Goal: Find specific page/section: Find specific page/section

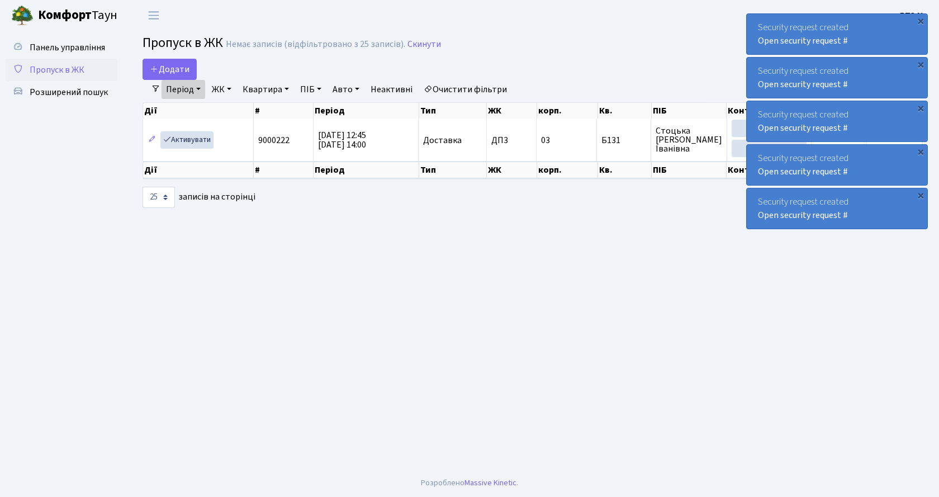
select select "25"
click at [45, 90] on span "Розширений пошук" at bounding box center [69, 92] width 78 height 12
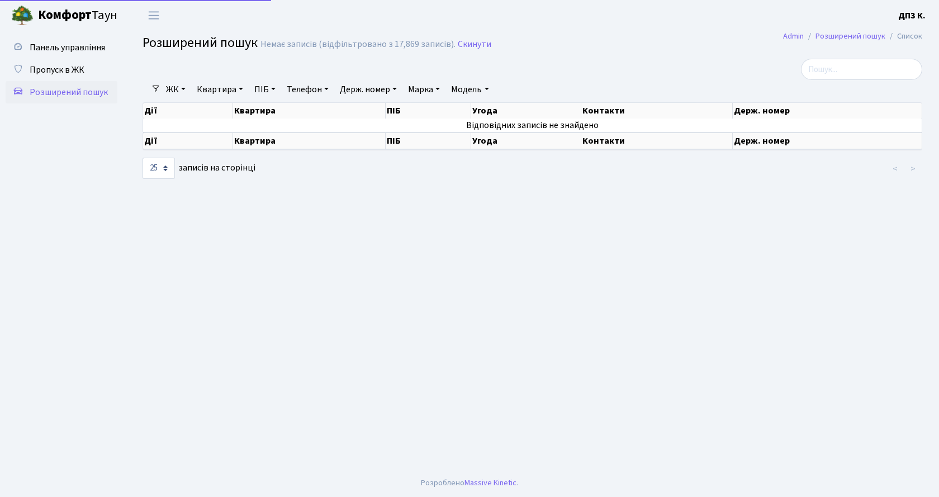
select select "25"
click at [292, 115] on th "Квартира" at bounding box center [309, 111] width 153 height 16
click at [288, 111] on th "Квартира" at bounding box center [309, 111] width 153 height 16
click at [208, 89] on link "Квартира" at bounding box center [219, 89] width 55 height 19
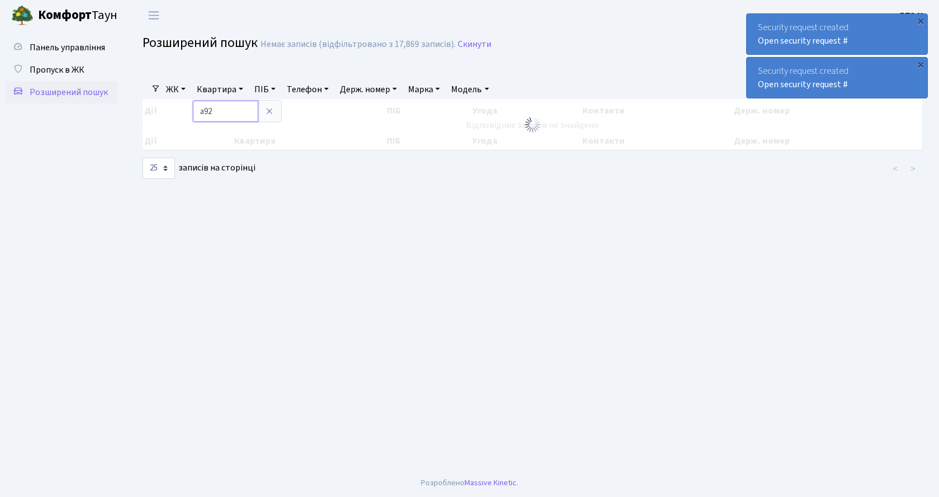
type input "а92"
click at [220, 90] on link "Квартира" at bounding box center [219, 89] width 55 height 19
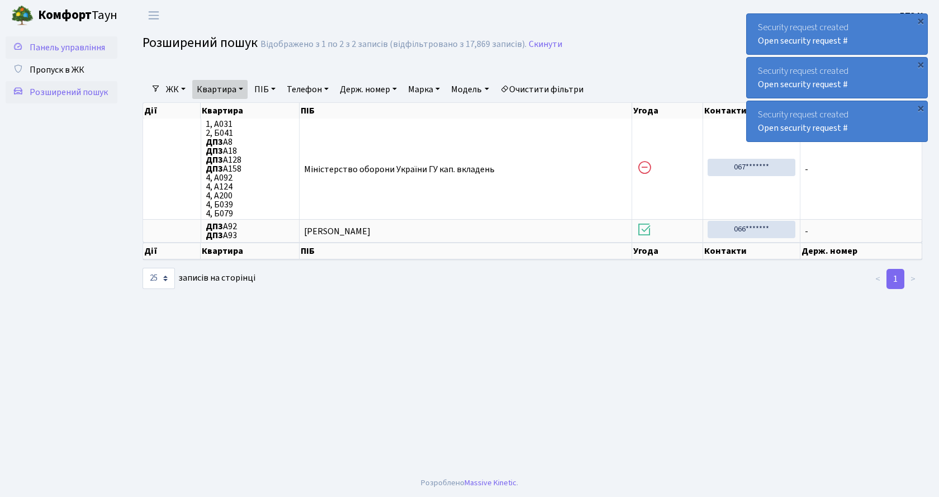
click at [88, 50] on span "Панель управління" at bounding box center [67, 47] width 75 height 12
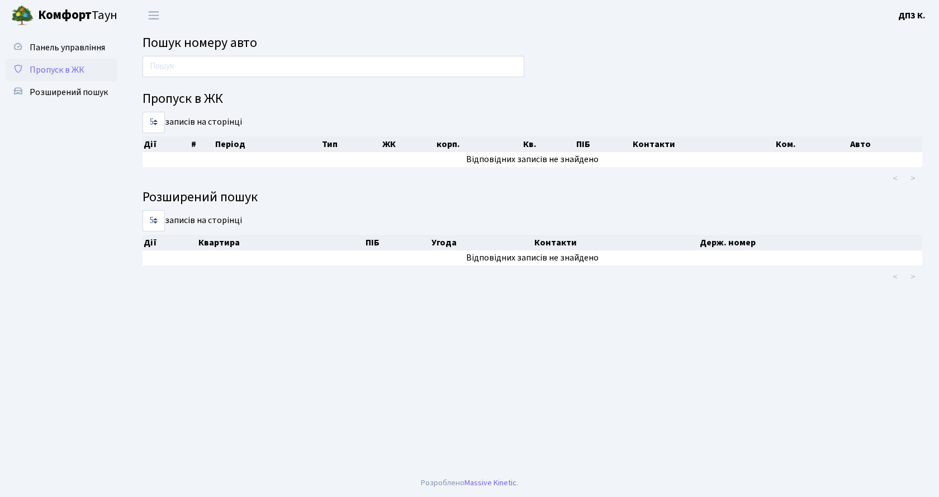
click at [71, 70] on span "Пропуск в ЖК" at bounding box center [57, 70] width 55 height 12
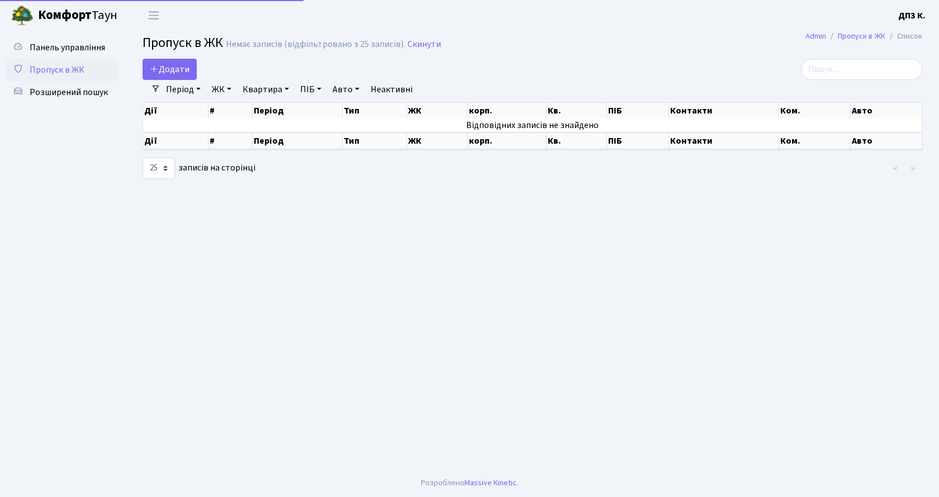
select select "25"
